Goal: Task Accomplishment & Management: Manage account settings

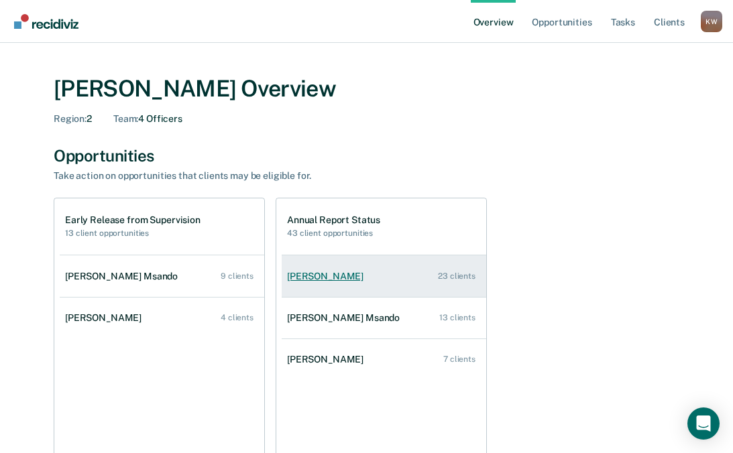
click at [459, 278] on div "23 clients" at bounding box center [457, 276] width 38 height 9
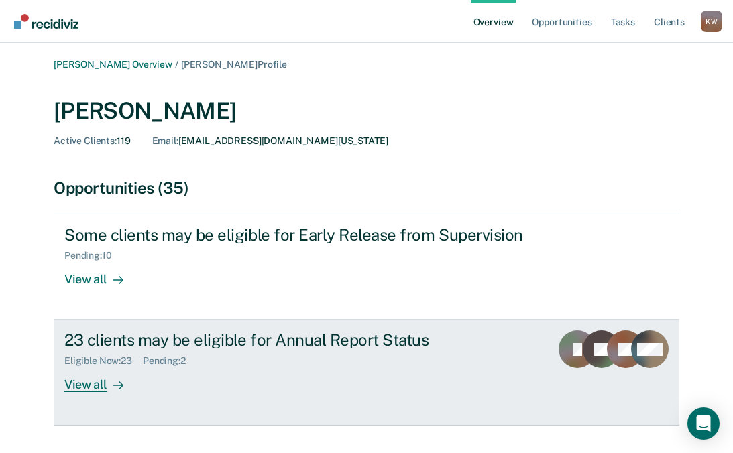
click at [222, 347] on div "23 clients may be eligible for Annual Report Status" at bounding box center [299, 340] width 471 height 19
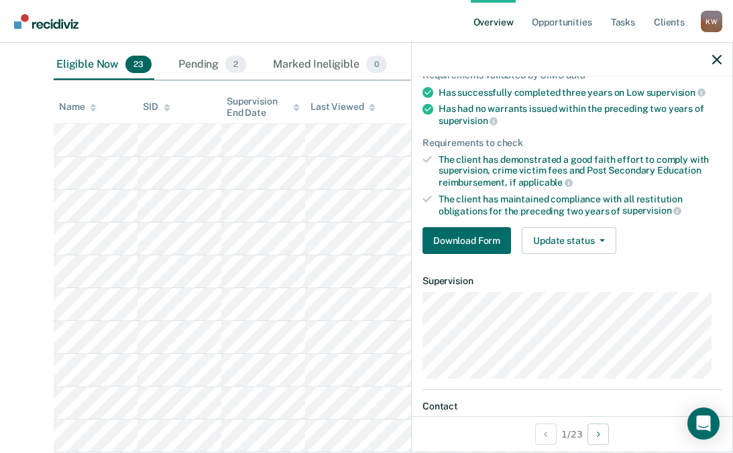
scroll to position [134, 0]
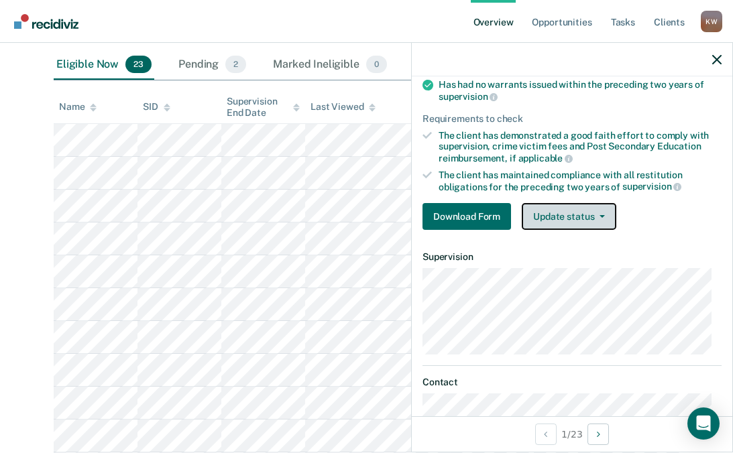
click at [605, 216] on button "Update status" at bounding box center [569, 216] width 95 height 27
click at [719, 236] on div "Requirements validated by OIMS data Has successfully completed three years on L…" at bounding box center [572, 132] width 320 height 217
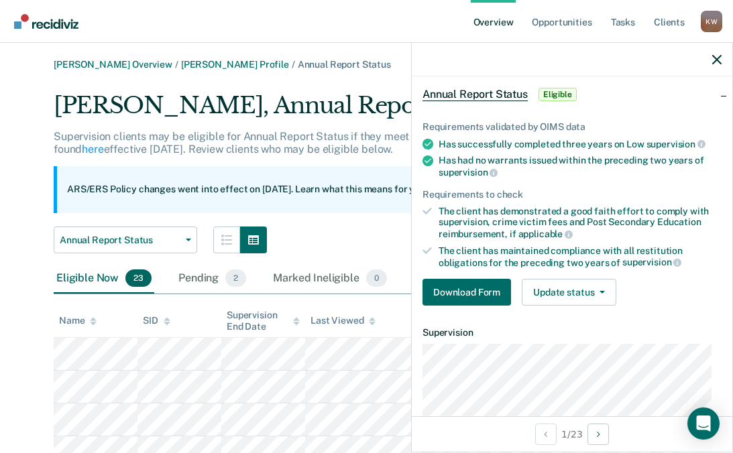
scroll to position [0, 0]
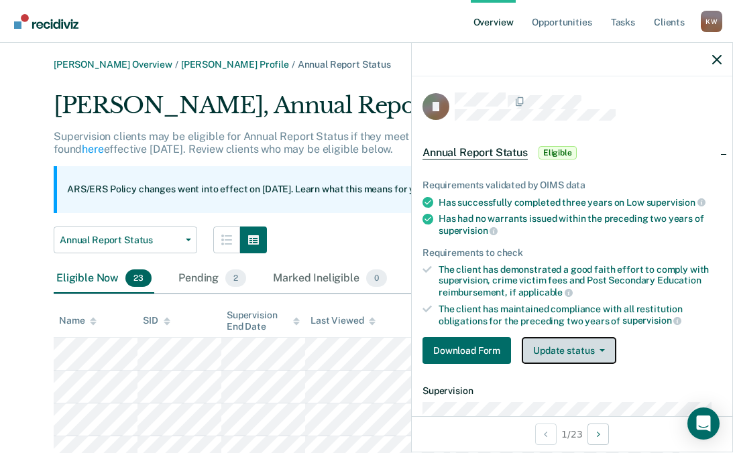
click at [603, 352] on button "Update status" at bounding box center [569, 350] width 95 height 27
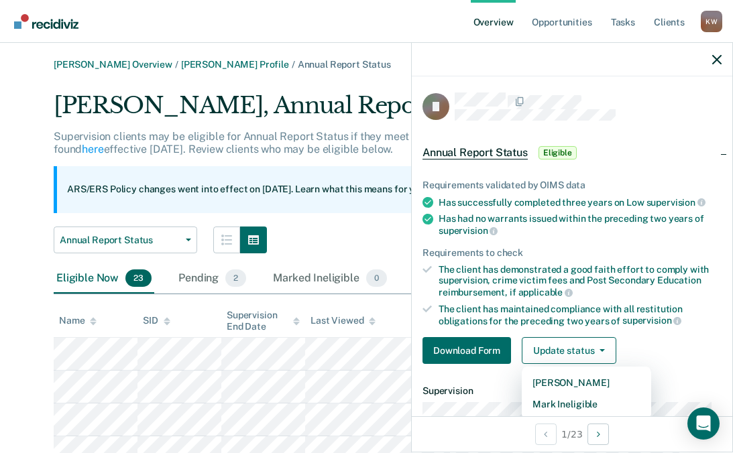
click at [331, 245] on div "Annual Report Status Annual Report Status Early Release from Supervision" at bounding box center [367, 240] width 626 height 27
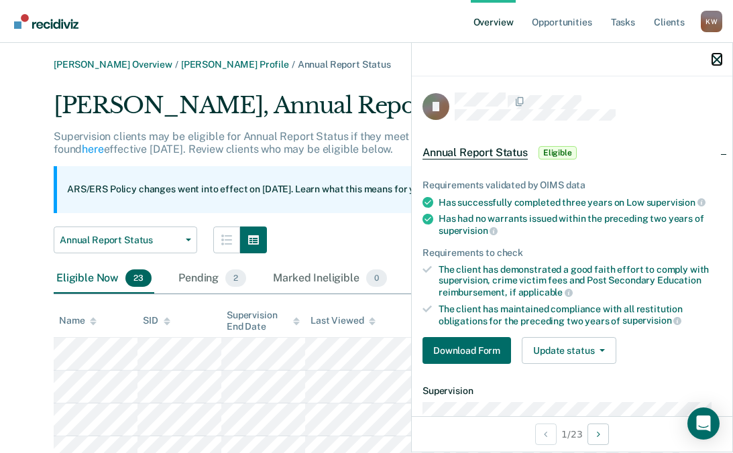
click at [714, 59] on icon "button" at bounding box center [716, 59] width 9 height 9
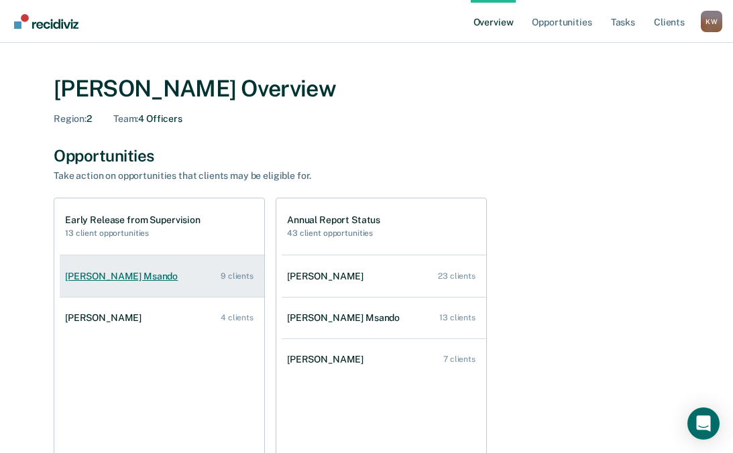
click at [107, 274] on div "Benson Msando" at bounding box center [124, 276] width 118 height 11
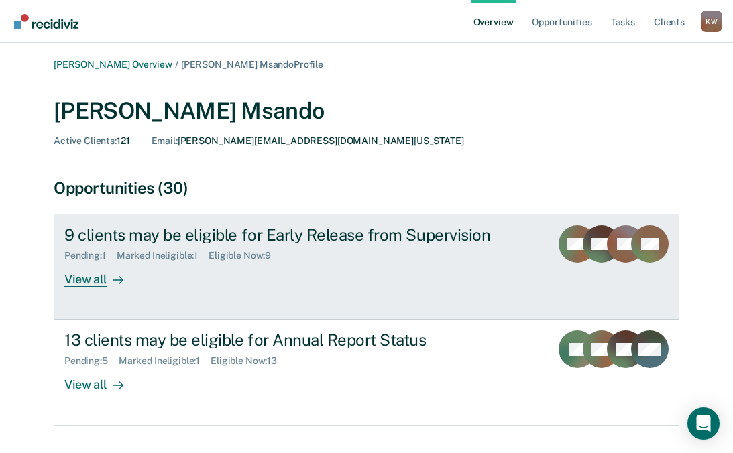
click at [405, 251] on div "Pending : 1 Marked Ineligible : 1 Eligible Now : 9" at bounding box center [299, 253] width 471 height 17
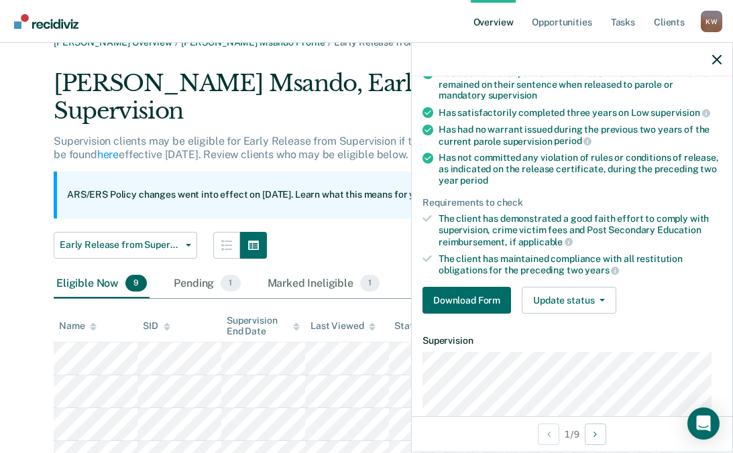
scroll to position [134, 0]
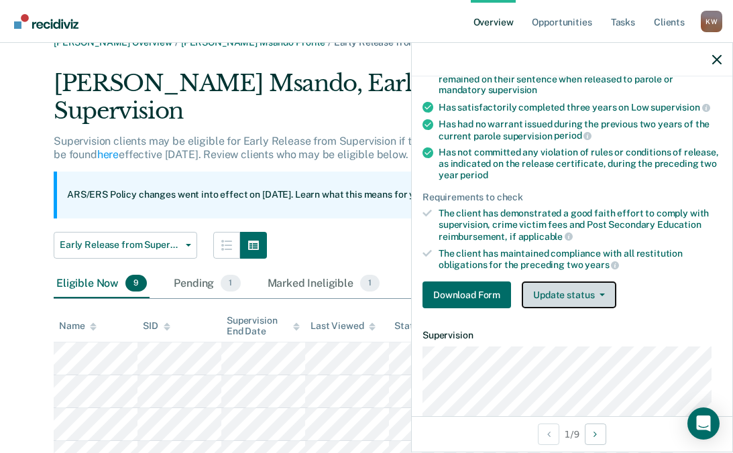
click at [605, 292] on button "Update status" at bounding box center [569, 295] width 95 height 27
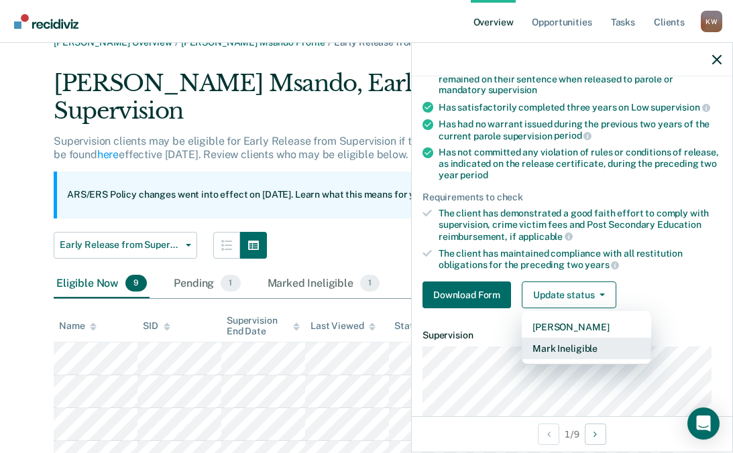
click at [574, 349] on button "Mark Ineligible" at bounding box center [586, 348] width 129 height 21
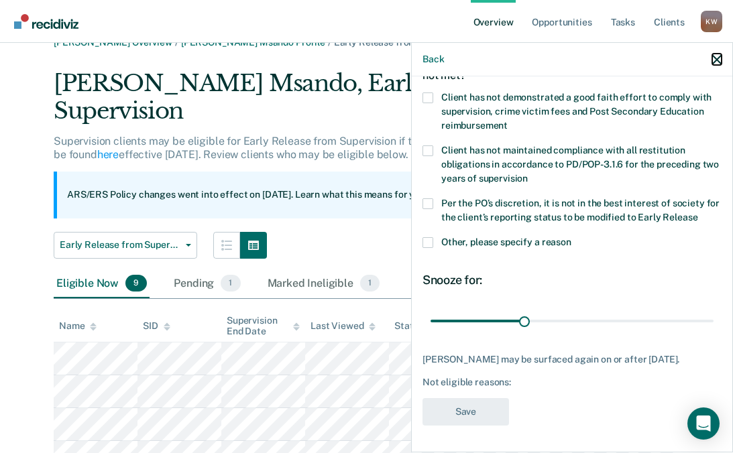
click at [719, 61] on icon "button" at bounding box center [716, 59] width 9 height 9
